Goal: Find contact information: Find contact information

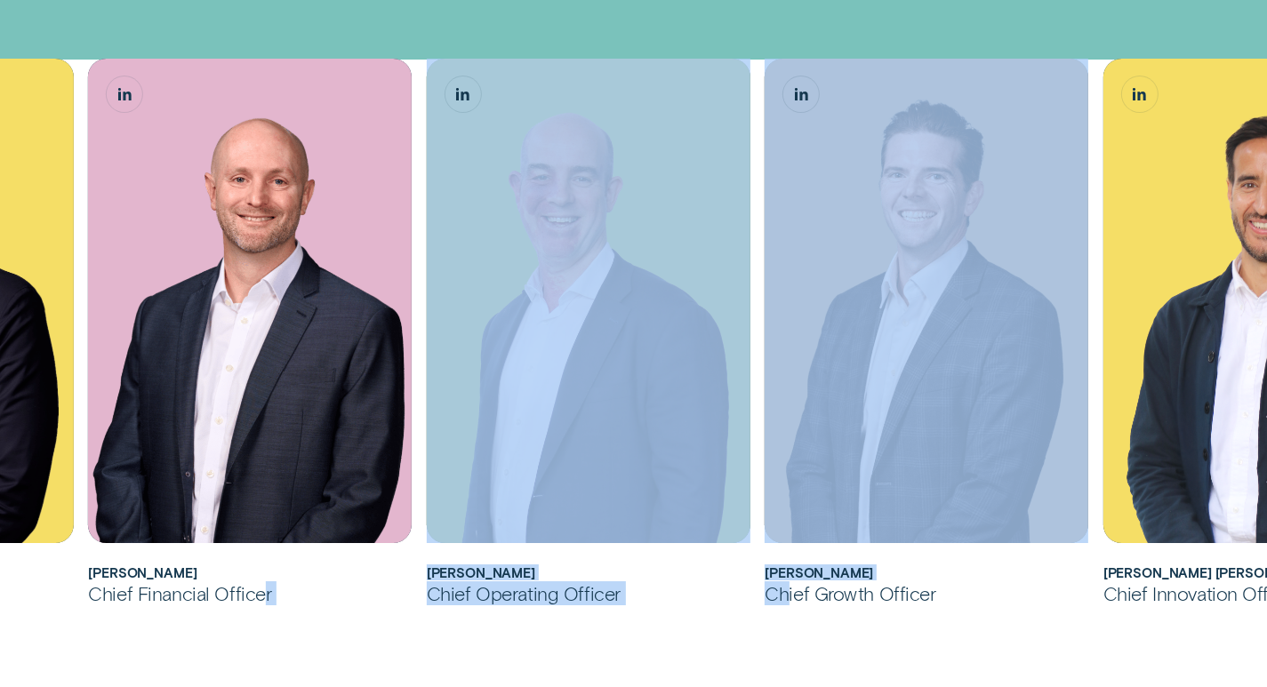
drag, startPoint x: 263, startPoint y: 583, endPoint x: 803, endPoint y: 579, distance: 539.8
click at [789, 583] on ul "[PERSON_NAME] joined Wisr as its Chief Financial Officer in [DATE] before being…" at bounding box center [335, 344] width 1185 height 571
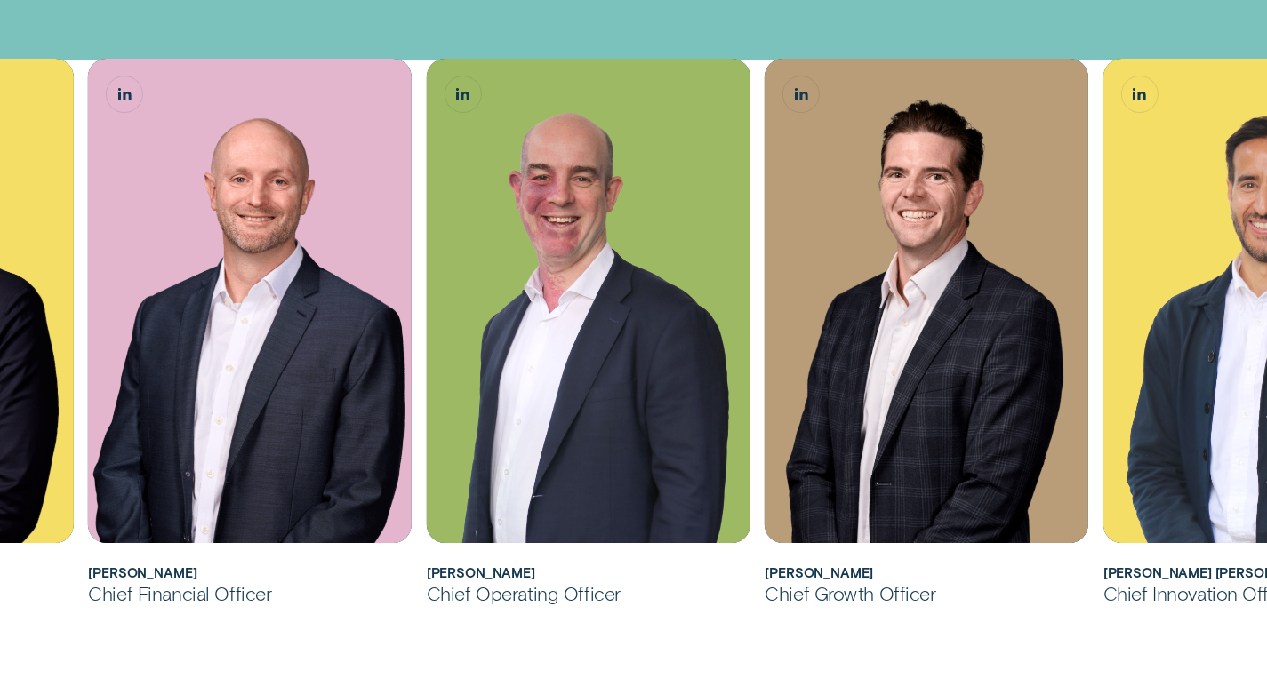
drag, startPoint x: 12, startPoint y: 564, endPoint x: 25, endPoint y: 567, distance: 12.9
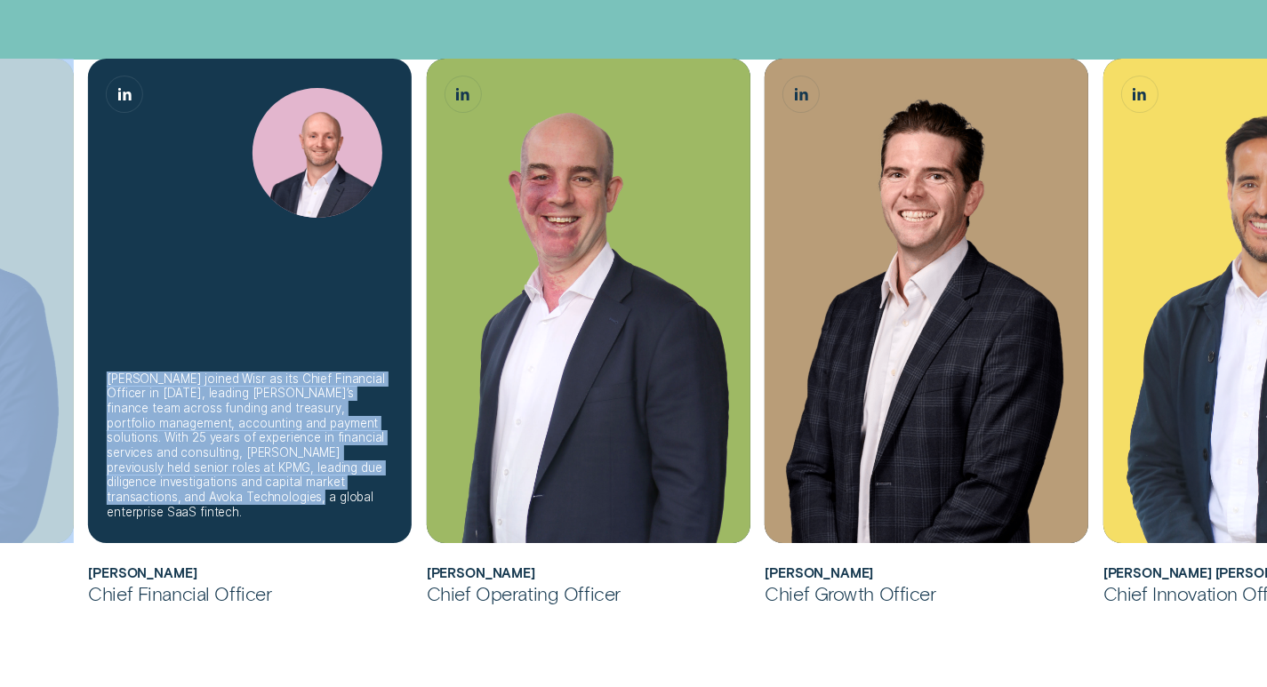
drag, startPoint x: 4, startPoint y: 486, endPoint x: 273, endPoint y: 490, distance: 268.6
click at [203, 506] on ul "[PERSON_NAME] joined Wisr as its Chief Financial Officer in [DATE] before being…" at bounding box center [335, 344] width 1185 height 571
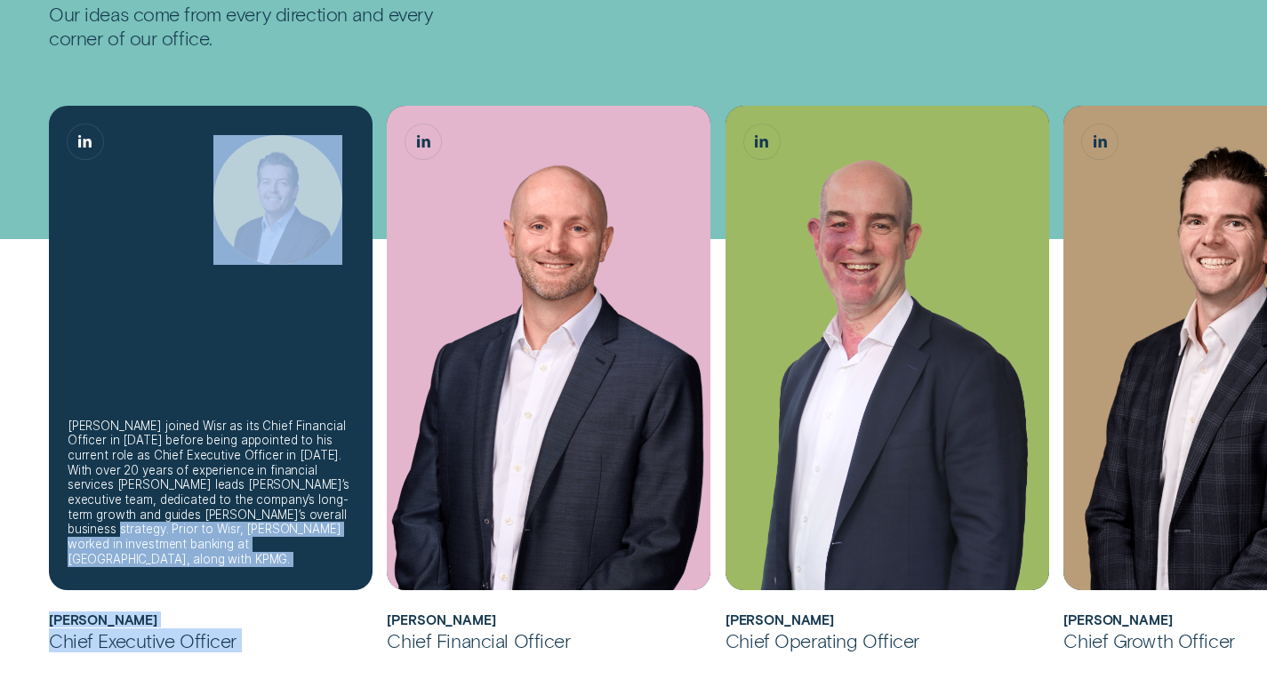
scroll to position [356, 0]
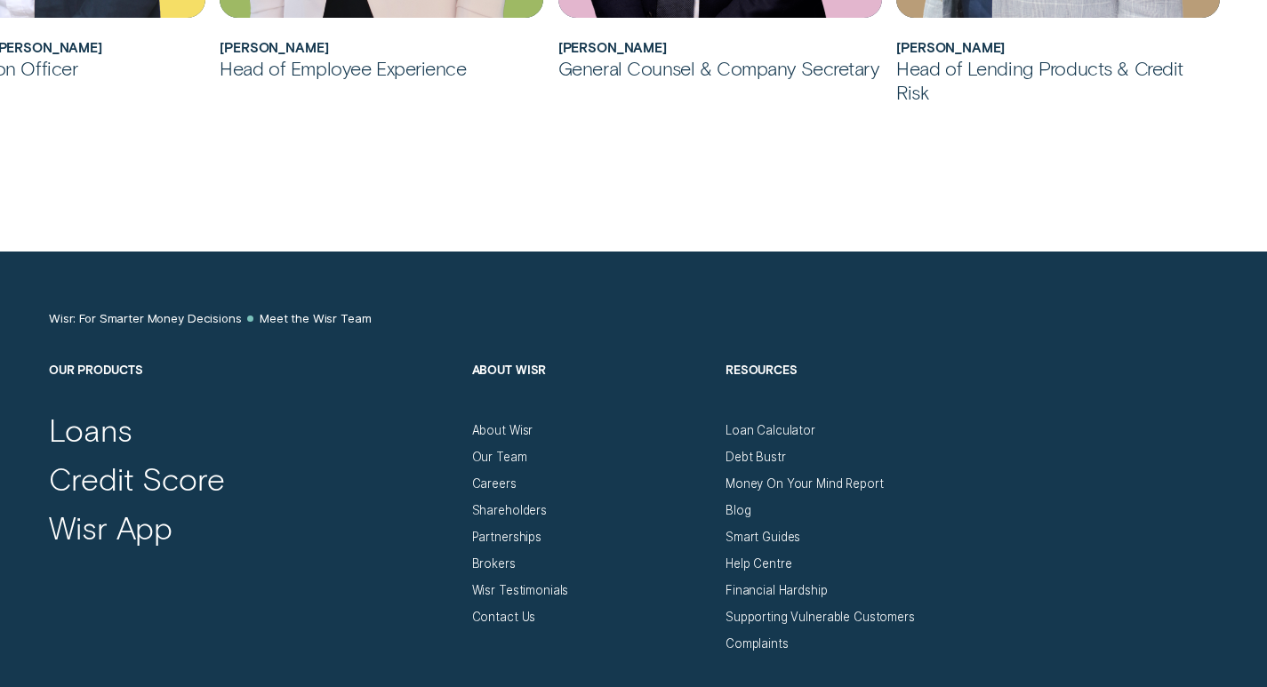
scroll to position [1949, 0]
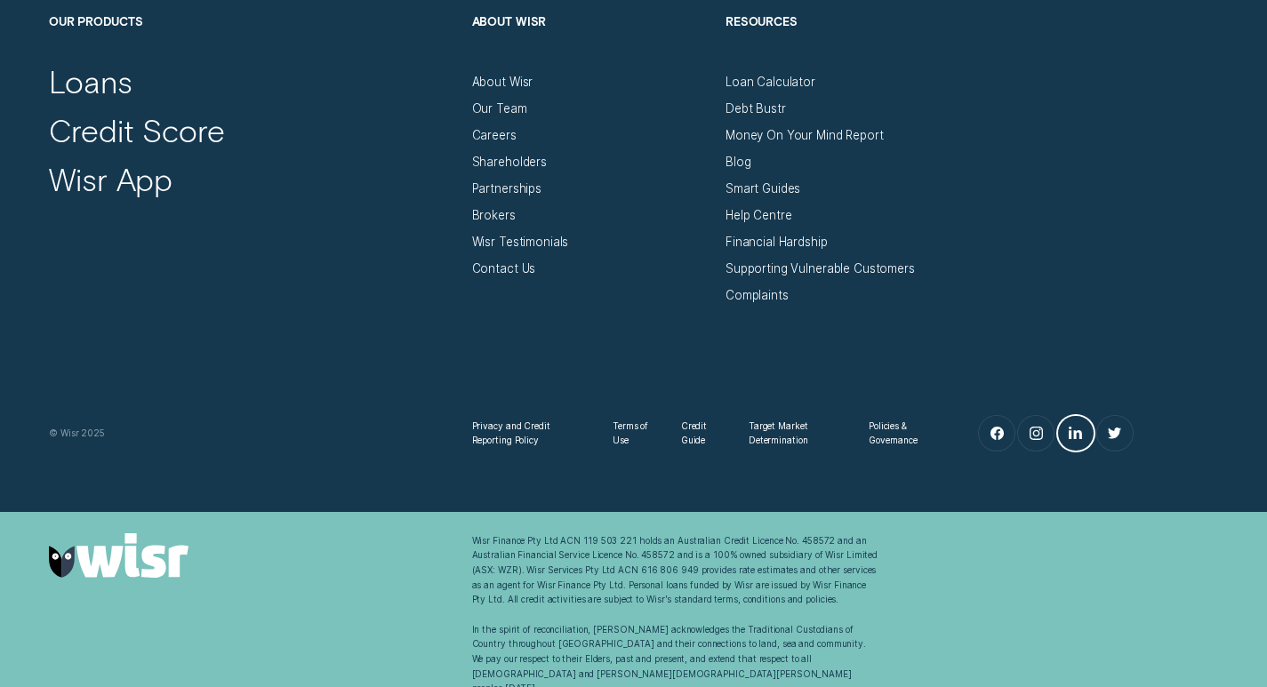
click at [1080, 428] on icon "LinkedIn" at bounding box center [1075, 433] width 13 height 12
